Goal: Information Seeking & Learning: Learn about a topic

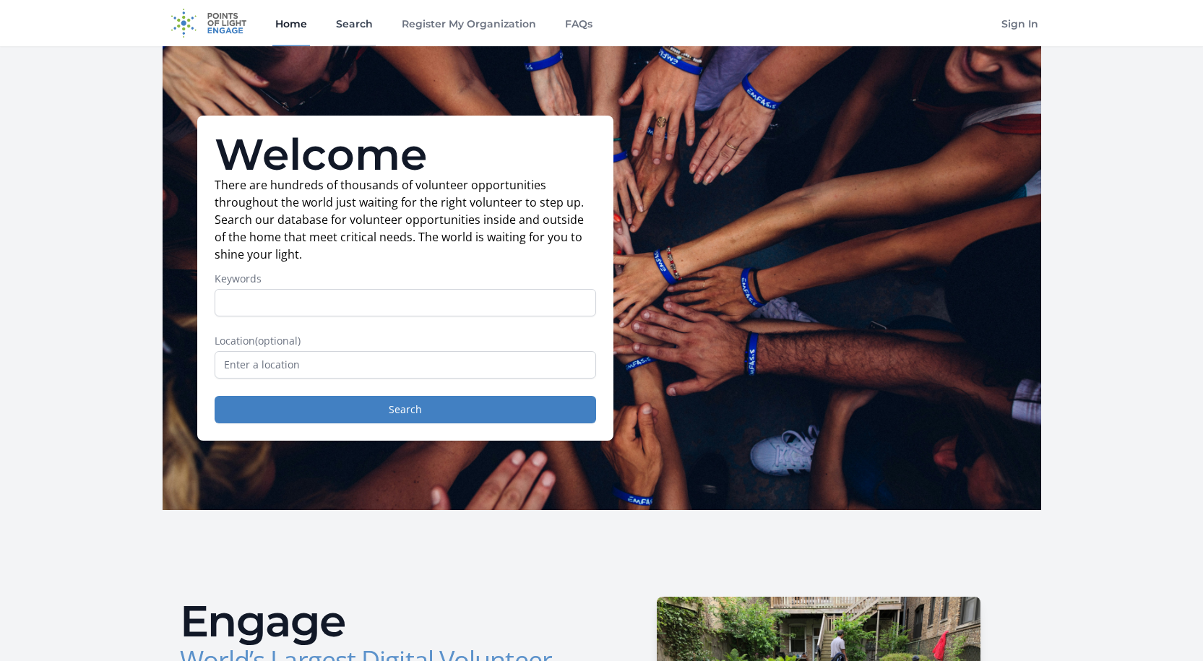
click at [351, 25] on link "Search" at bounding box center [354, 23] width 43 height 46
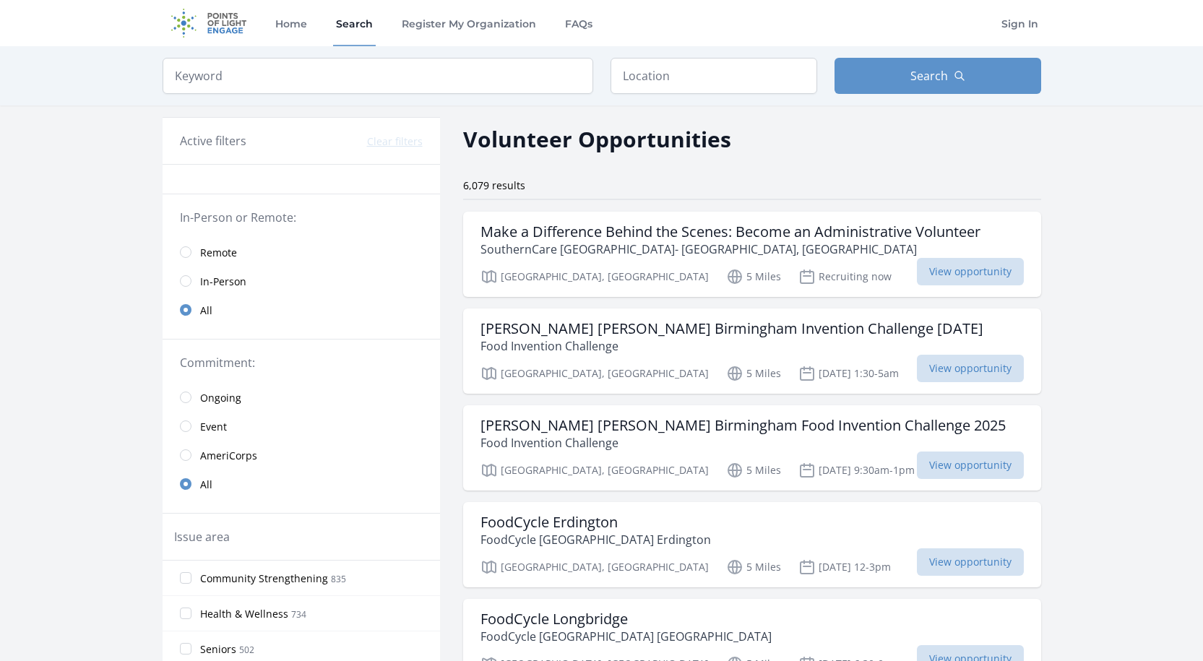
click at [236, 283] on span "In-Person" at bounding box center [223, 282] width 46 height 14
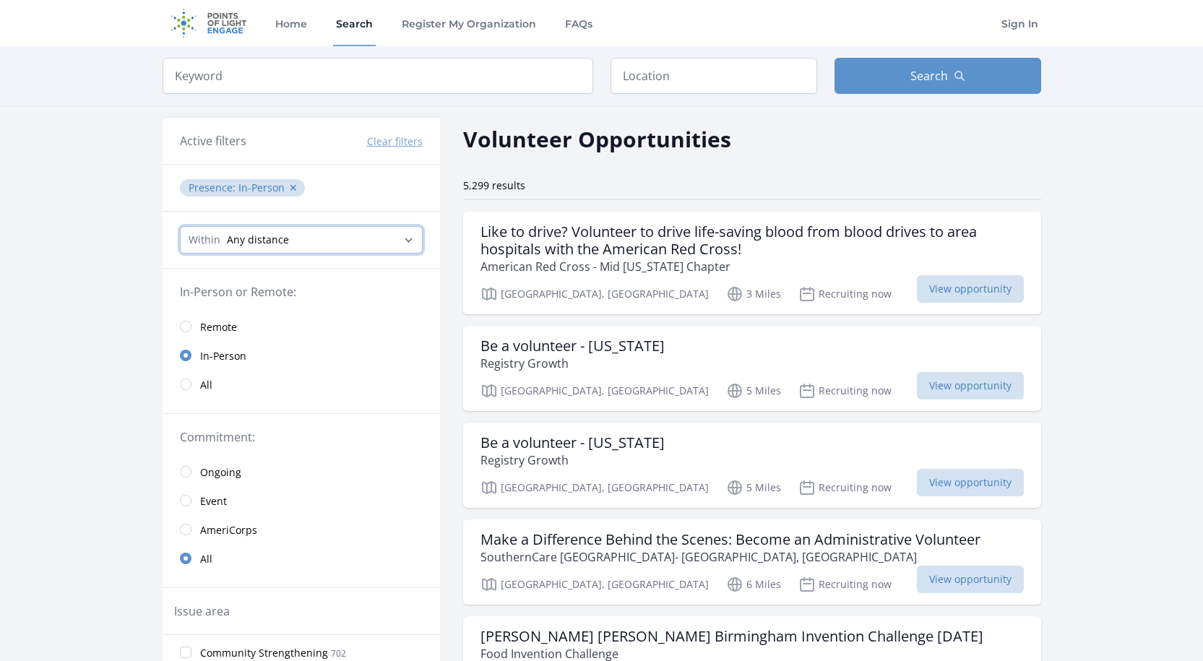
click at [264, 236] on select "Any distance , 5 Miles , 20 Miles , 50 Miles , 100 Miles" at bounding box center [301, 239] width 243 height 27
select select "32186"
click at [180, 226] on select "Any distance , 5 Miles , 20 Miles , 50 Miles , 100 Miles" at bounding box center [301, 239] width 243 height 27
click at [666, 83] on input "text" at bounding box center [713, 76] width 207 height 36
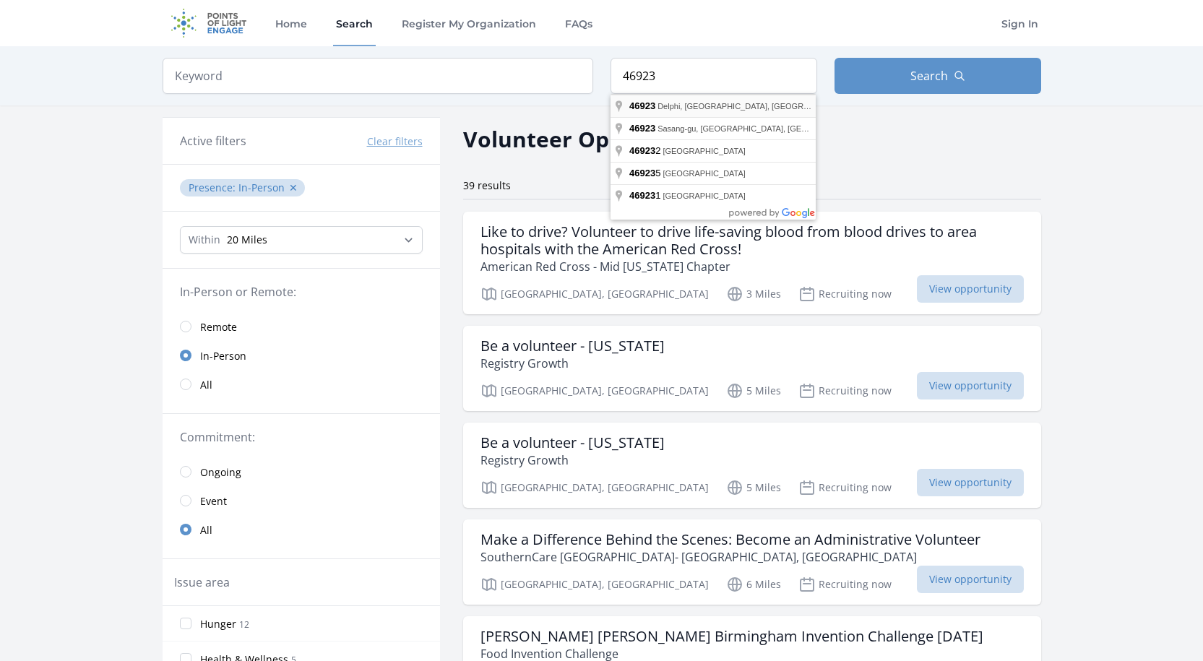
type input "Delphi, IN 46923, USA"
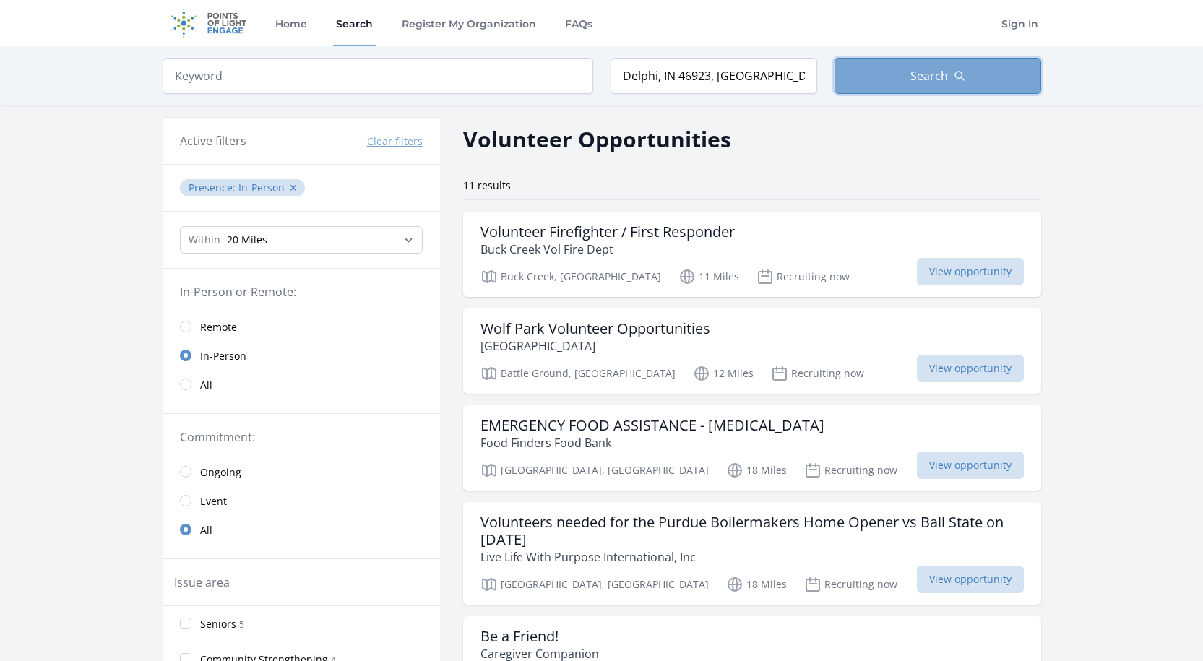
click at [920, 71] on span "Search" at bounding box center [929, 75] width 38 height 17
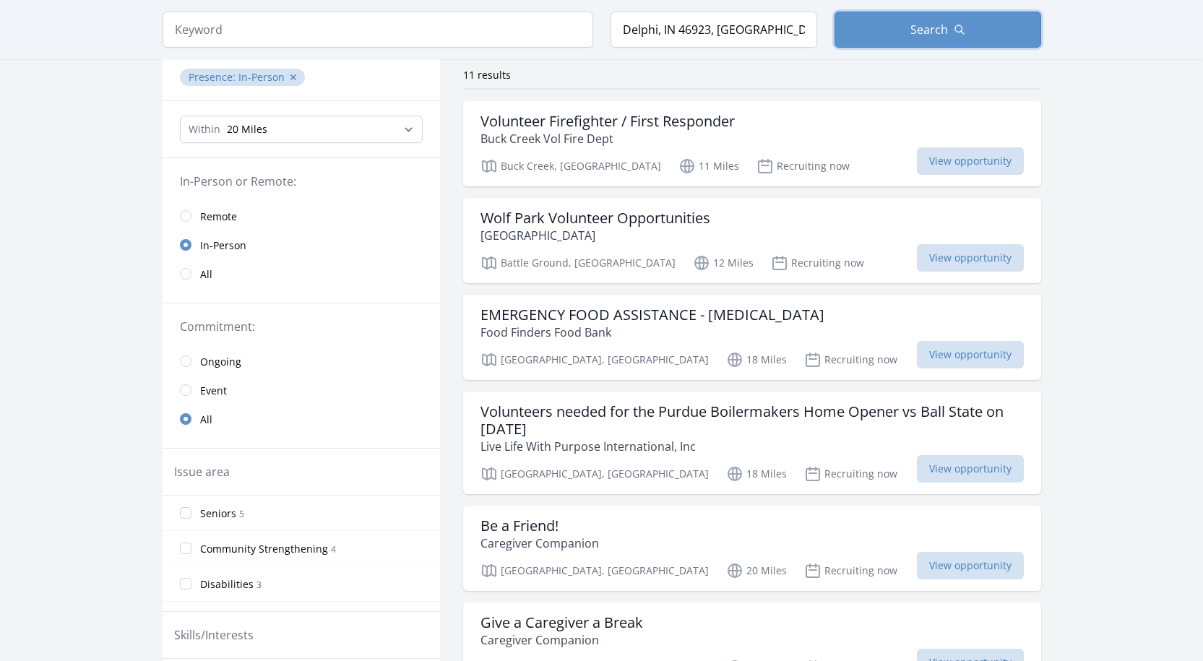
scroll to position [144, 0]
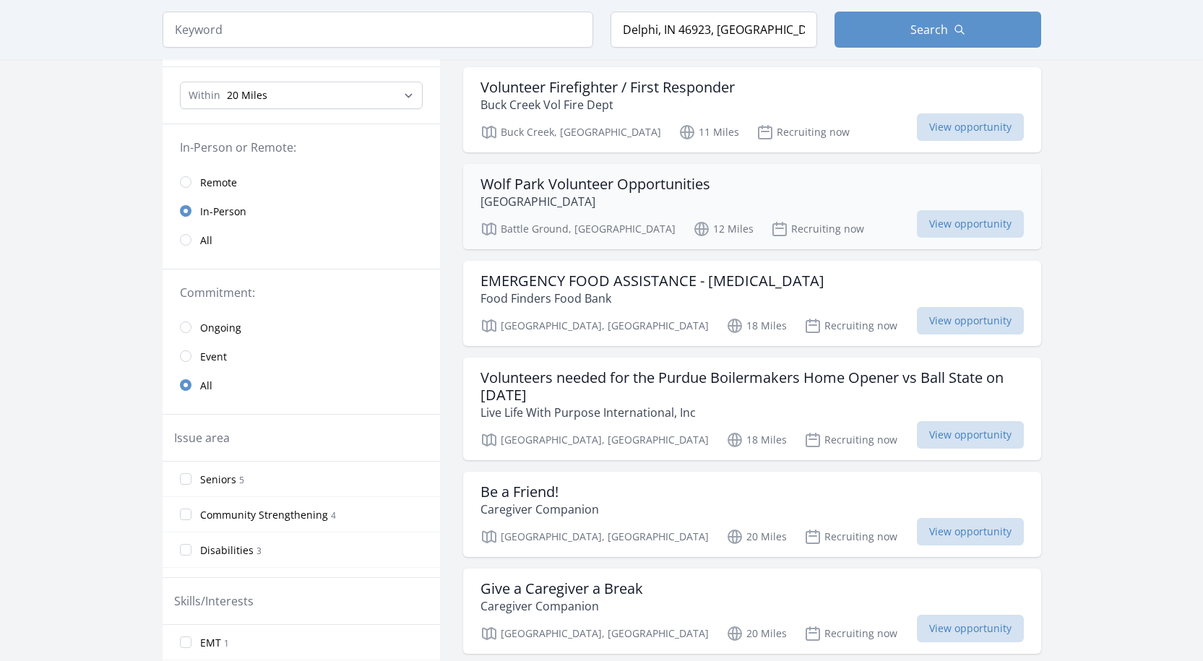
click at [800, 217] on div "Battle Ground, IN 12 Miles Recruiting now View opportunity" at bounding box center [751, 227] width 543 height 22
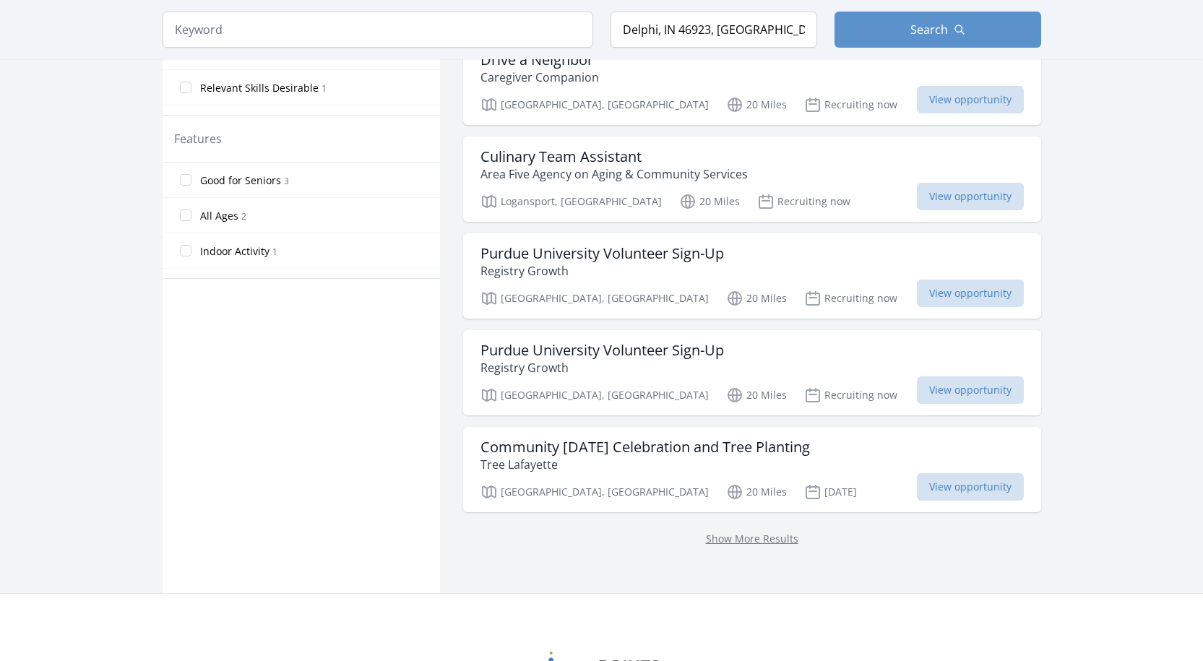
scroll to position [795, 0]
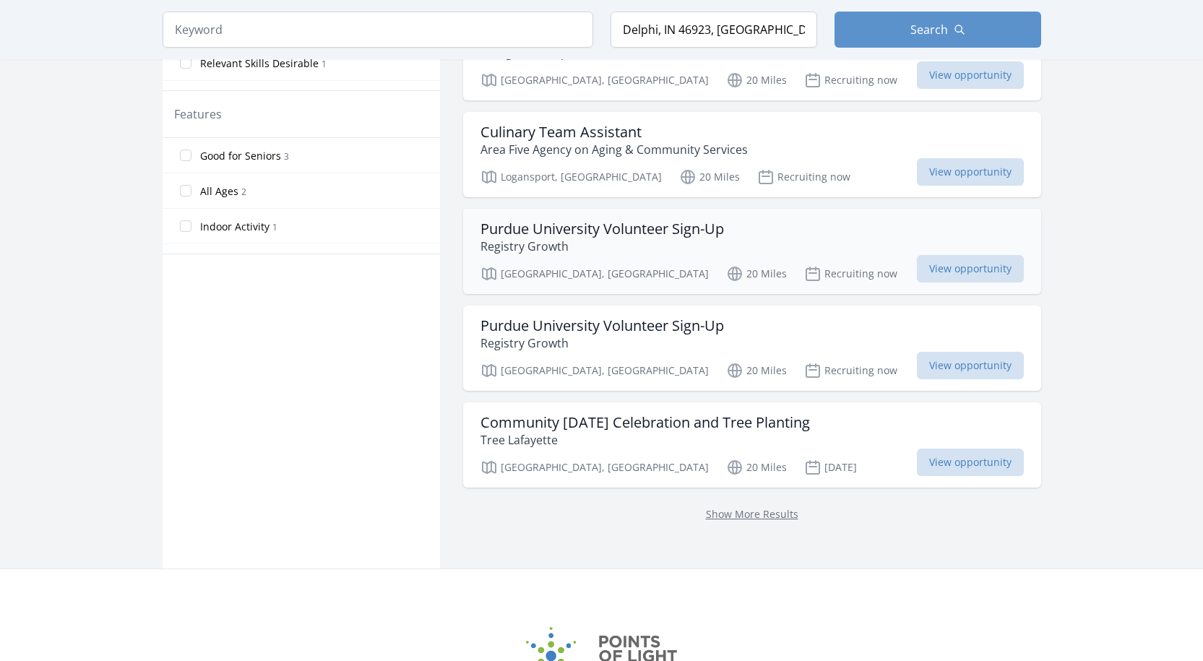
click at [568, 232] on h3 "Purdue University Volunteer Sign-Up" at bounding box center [601, 228] width 243 height 17
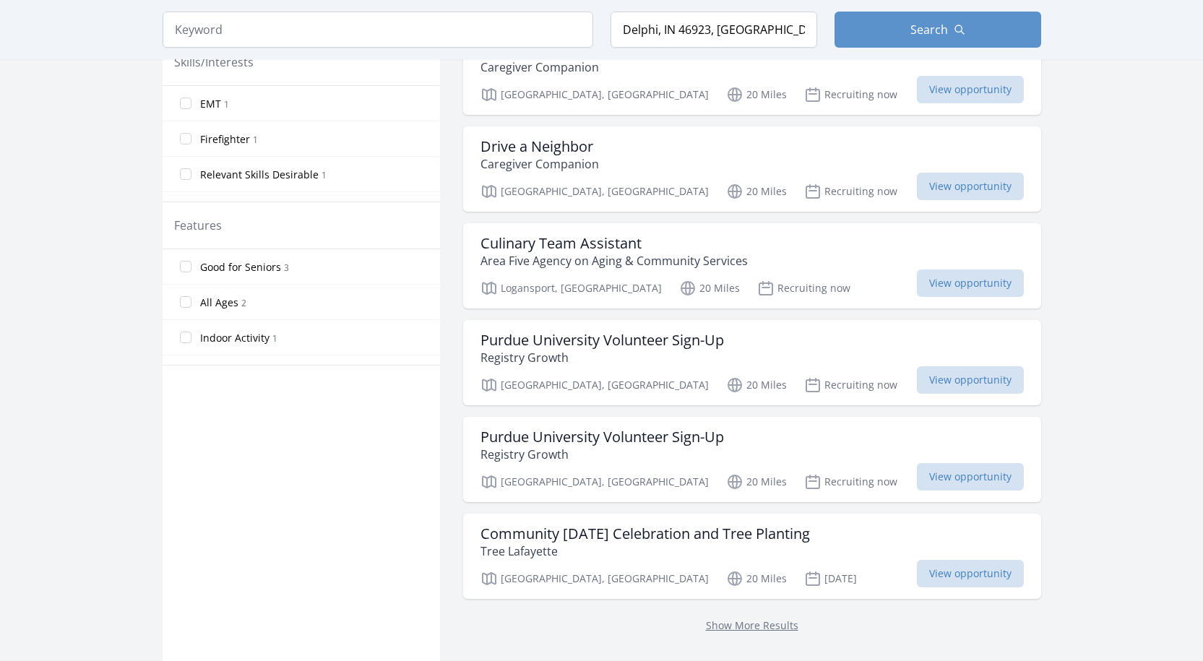
scroll to position [709, 0]
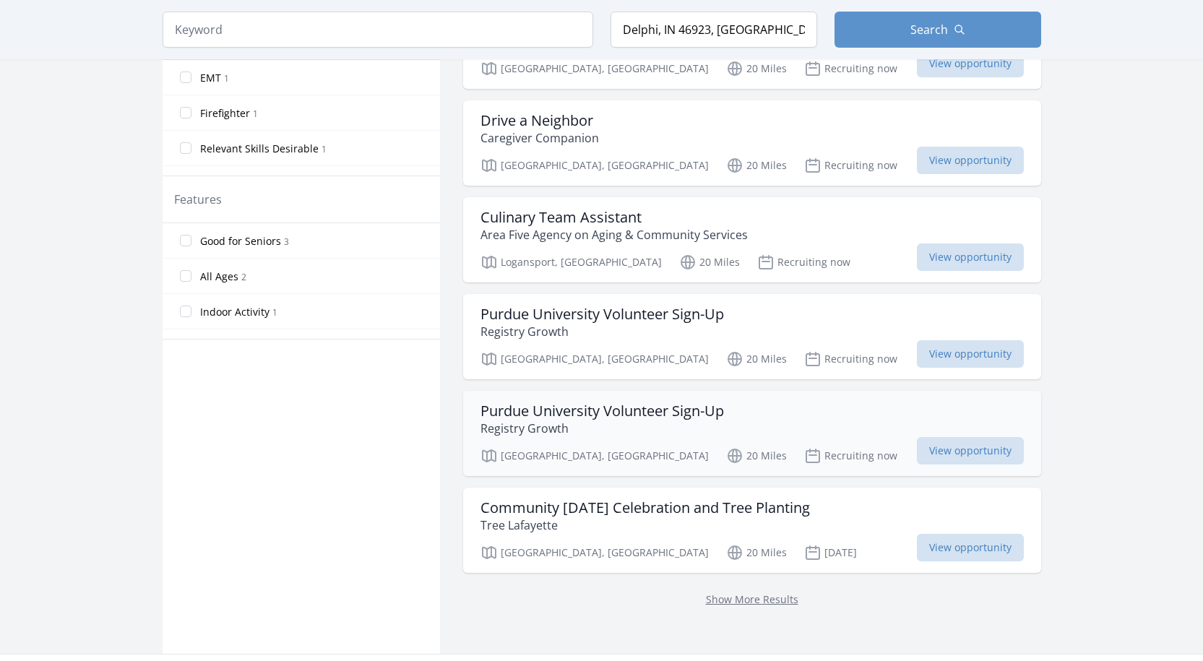
click at [792, 432] on div "Purdue University Volunteer Sign-Up Registry Growth" at bounding box center [751, 419] width 543 height 35
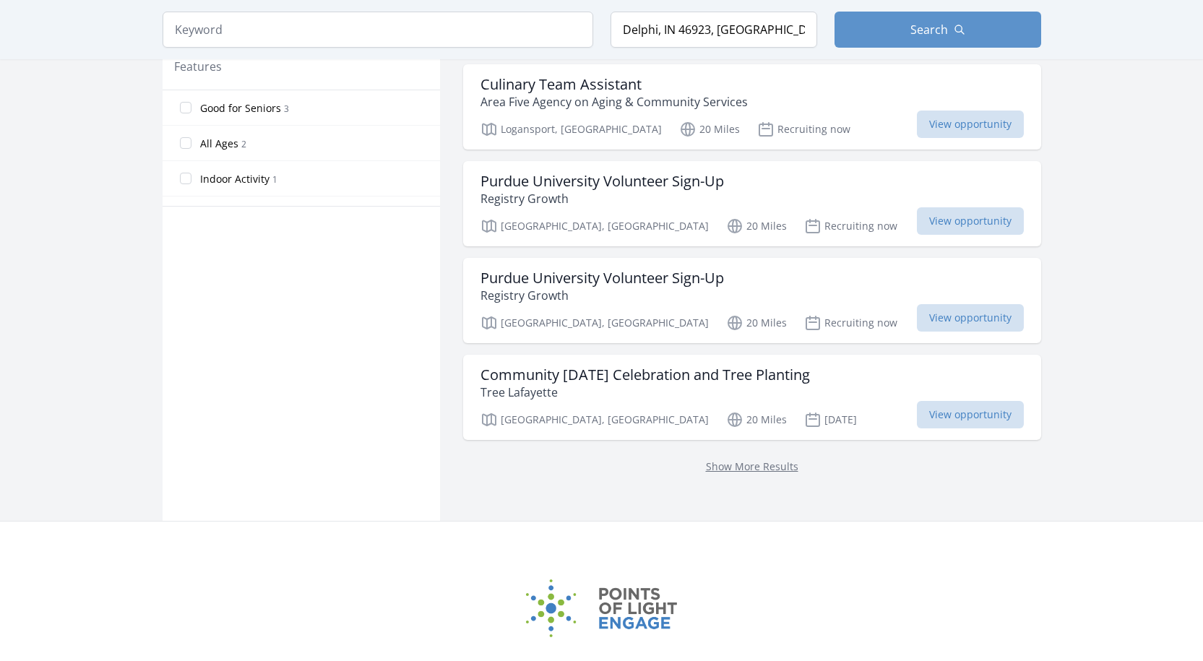
scroll to position [854, 0]
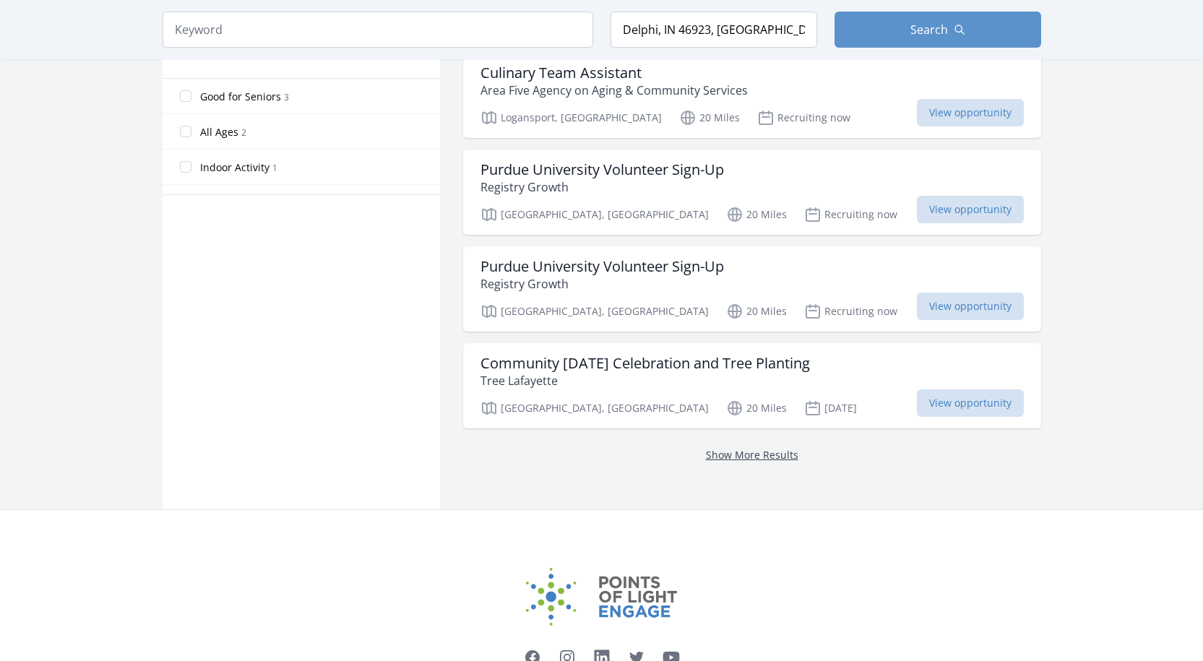
click at [740, 454] on link "Show More Results" at bounding box center [752, 455] width 92 height 14
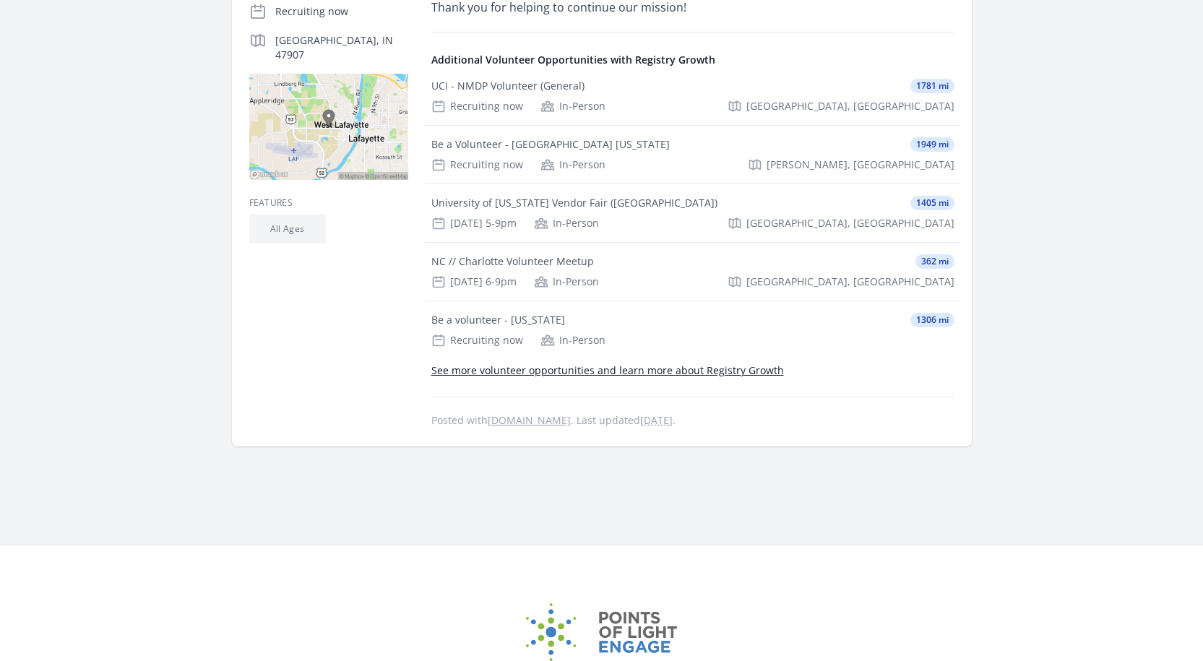
scroll to position [433, 0]
